Goal: Information Seeking & Learning: Learn about a topic

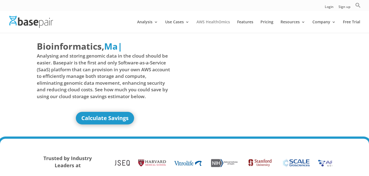
click at [221, 21] on link "AWS HealthOmics" at bounding box center [212, 26] width 33 height 13
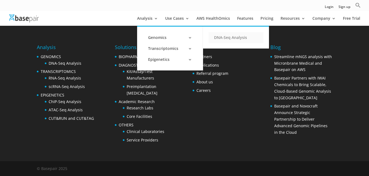
click at [238, 38] on link "DNA-Seq Analysis" at bounding box center [235, 37] width 55 height 11
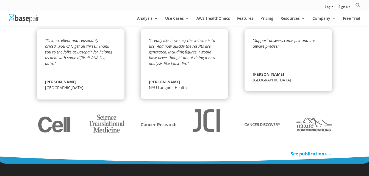
scroll to position [758, 0]
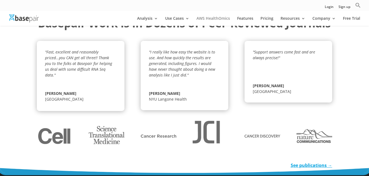
click at [226, 18] on link "AWS HealthOmics" at bounding box center [212, 20] width 33 height 9
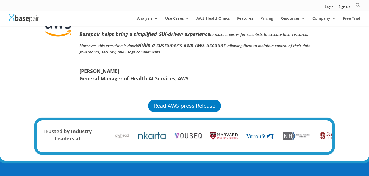
scroll to position [395, 0]
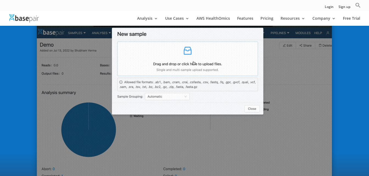
scroll to position [220, 0]
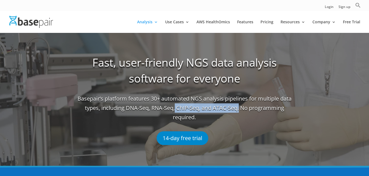
drag, startPoint x: 181, startPoint y: 109, endPoint x: 245, endPoint y: 107, distance: 63.4
click at [245, 107] on span "Basepair’s platform features 30+ automated NGS analysis pipelines for multiple …" at bounding box center [184, 110] width 214 height 32
copy span "ChIP-Seq, and ATAC-Seq."
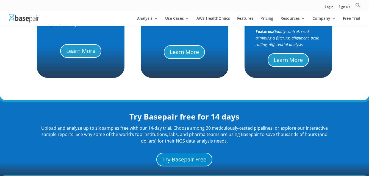
scroll to position [472, 0]
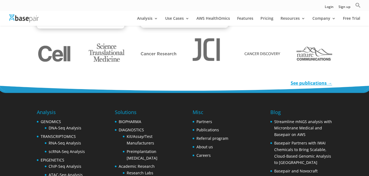
scroll to position [780, 0]
